Goal: Task Accomplishment & Management: Use online tool/utility

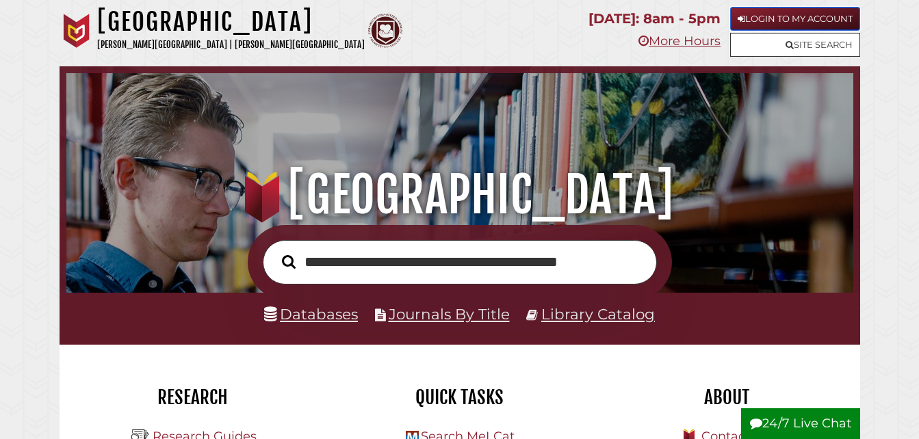
click at [819, 27] on link "Login to My Account" at bounding box center [795, 19] width 130 height 24
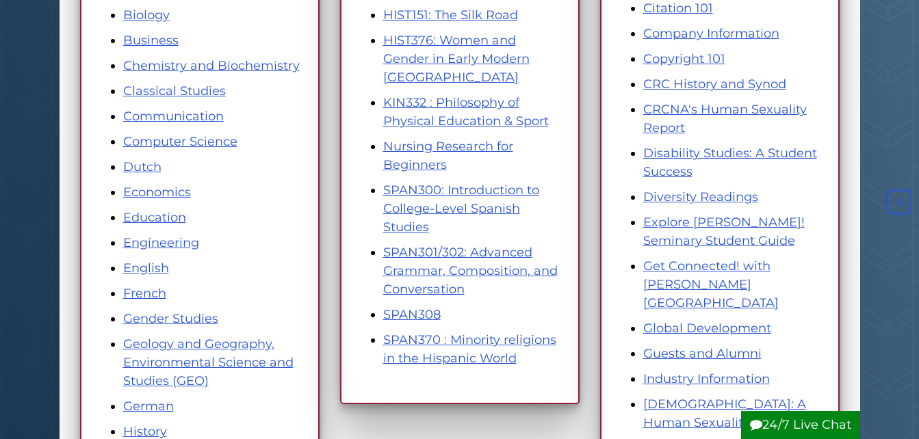
scroll to position [410, 0]
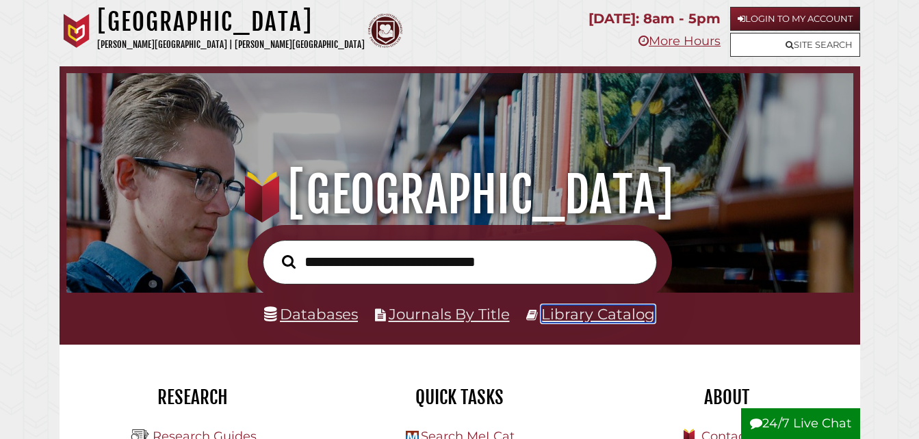
click at [602, 319] on link "Library Catalog" at bounding box center [598, 314] width 114 height 18
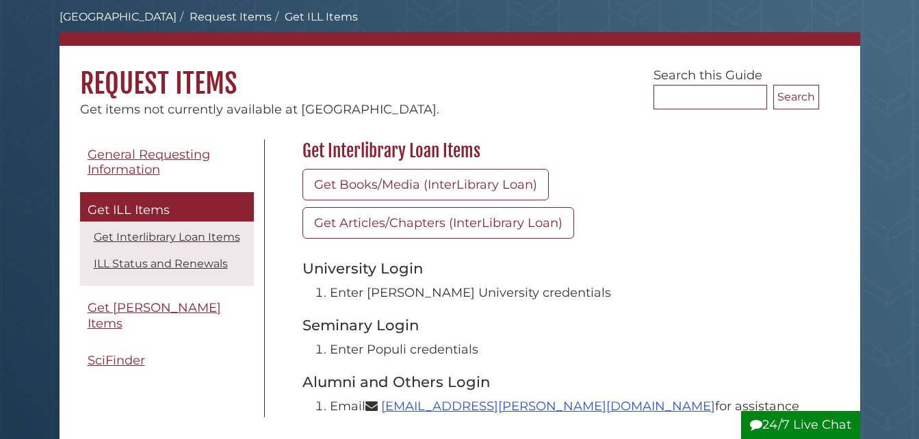
scroll to position [68, 0]
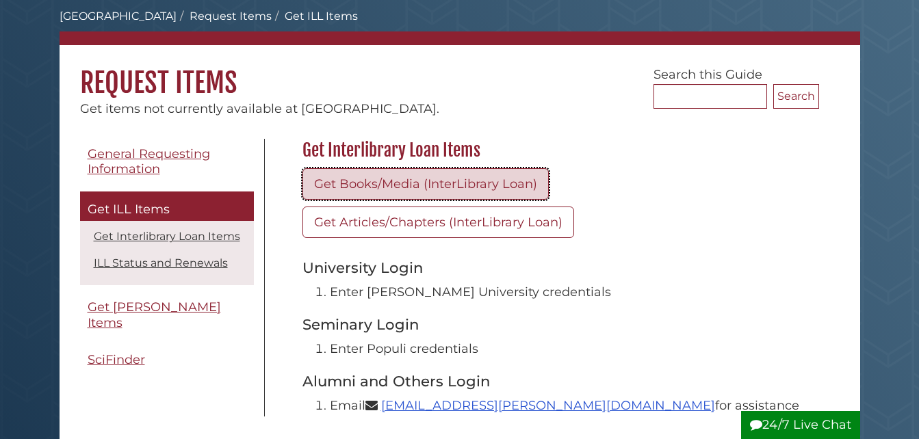
click at [437, 184] on link "Get Books/Media (InterLibrary Loan)" at bounding box center [425, 183] width 246 height 31
